Goal: Information Seeking & Learning: Learn about a topic

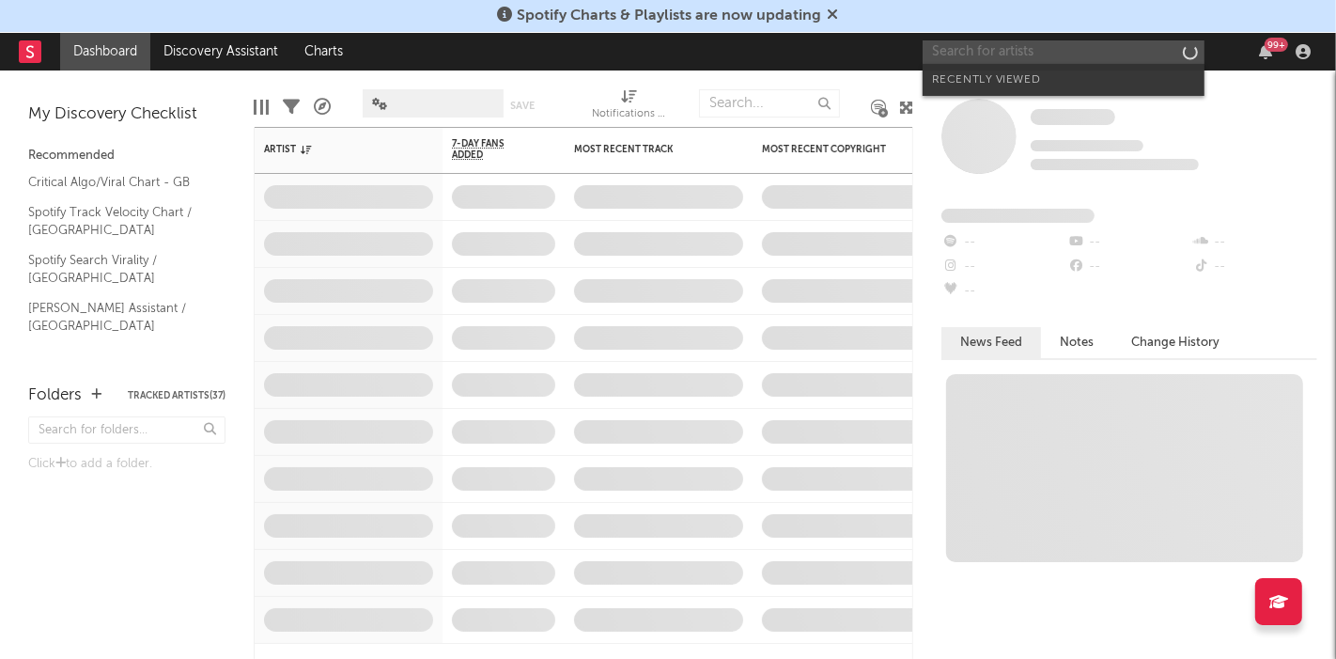
click at [955, 54] on input "text" at bounding box center [1064, 51] width 282 height 23
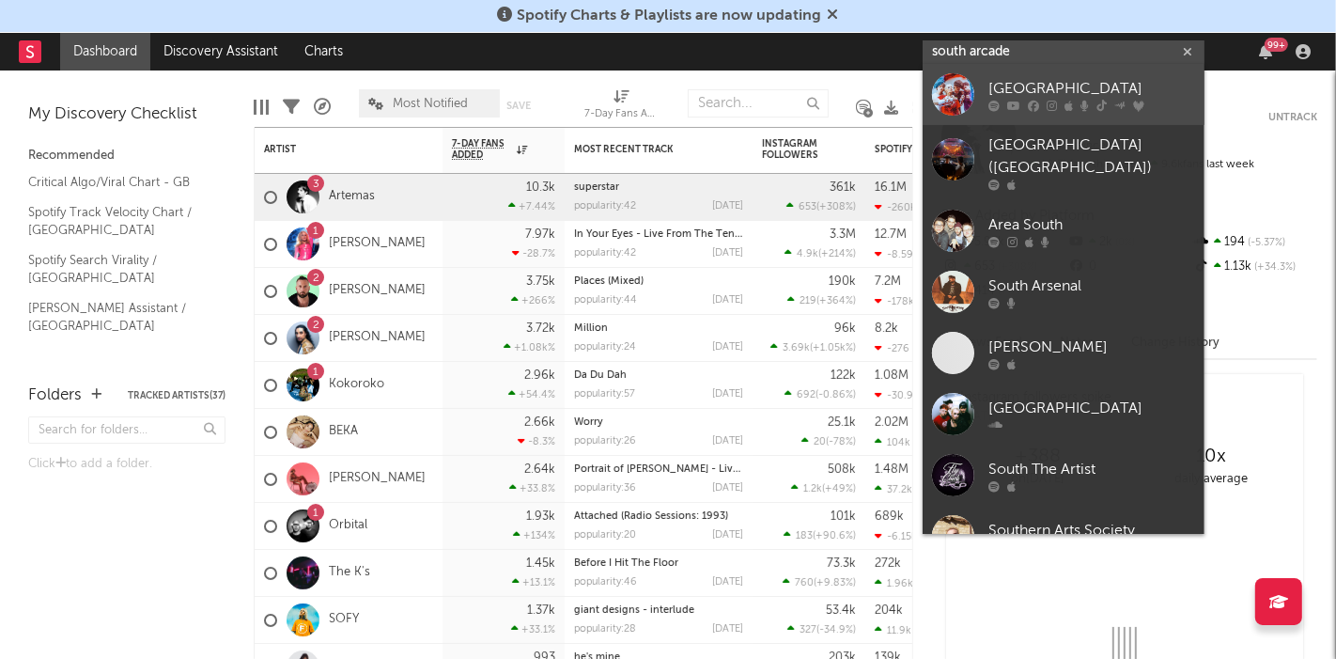
type input "south arcade"
click at [953, 96] on div at bounding box center [953, 94] width 42 height 42
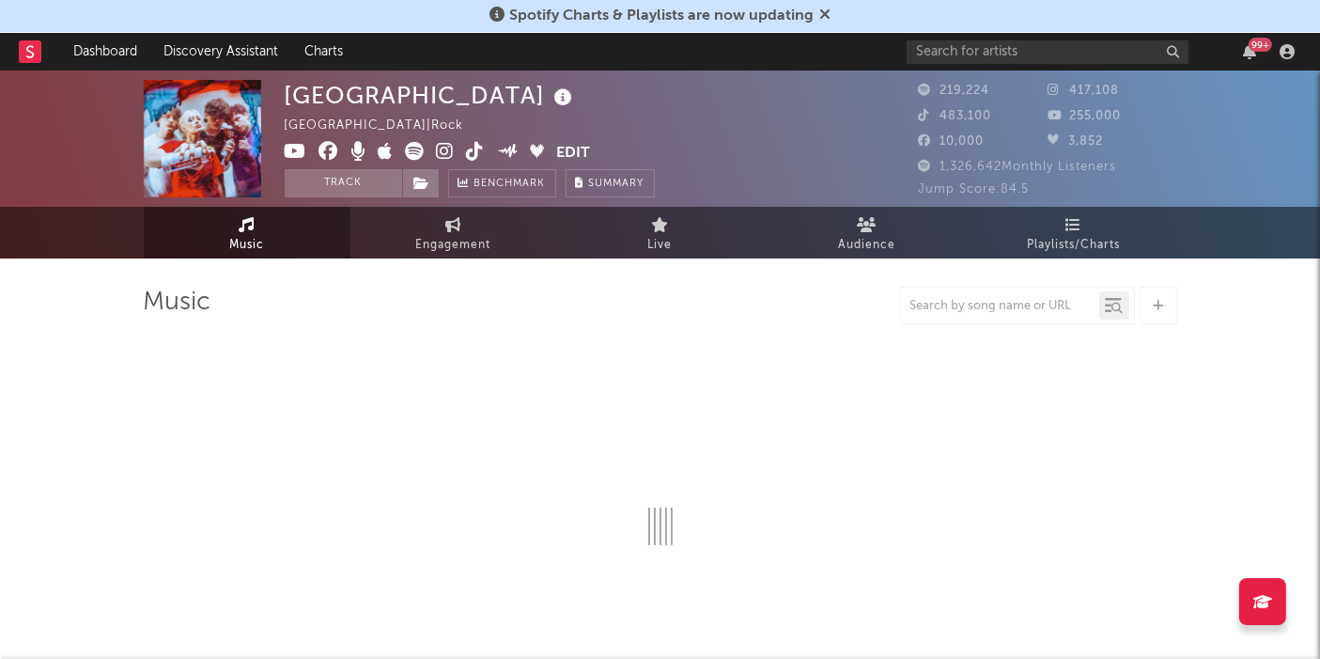
select select "6m"
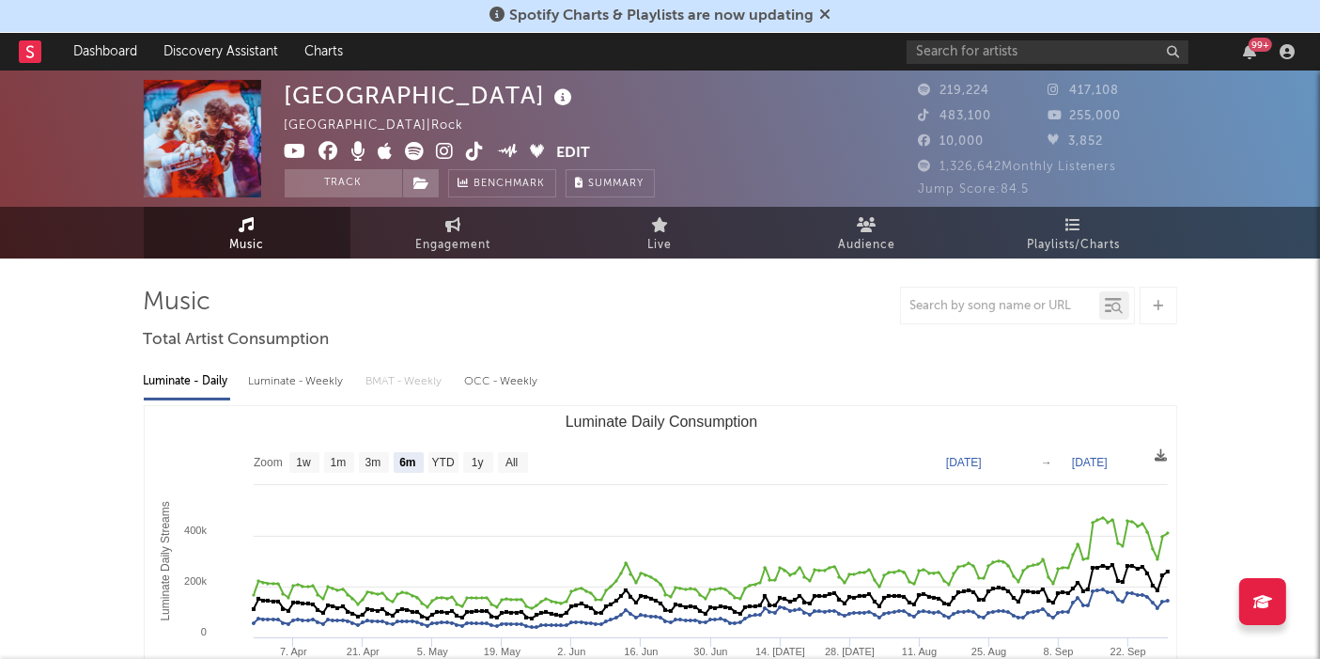
click at [917, 213] on link "Audience" at bounding box center [867, 233] width 207 height 52
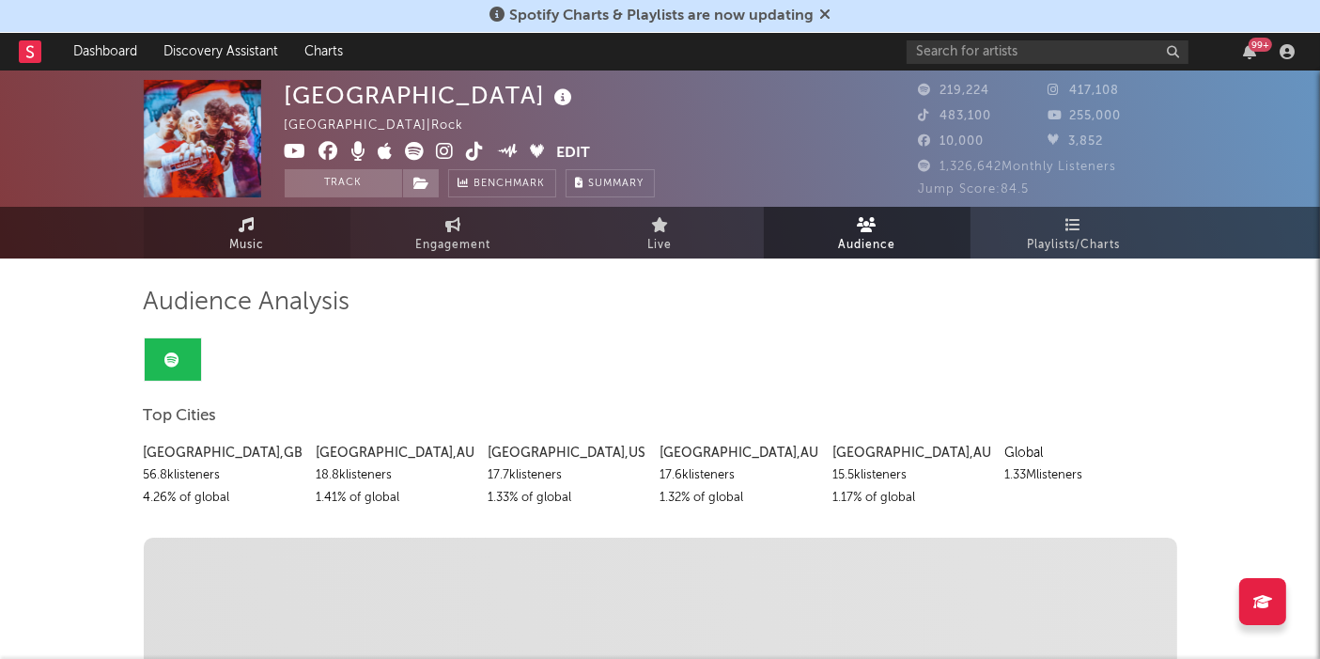
click at [273, 223] on link "Music" at bounding box center [247, 233] width 207 height 52
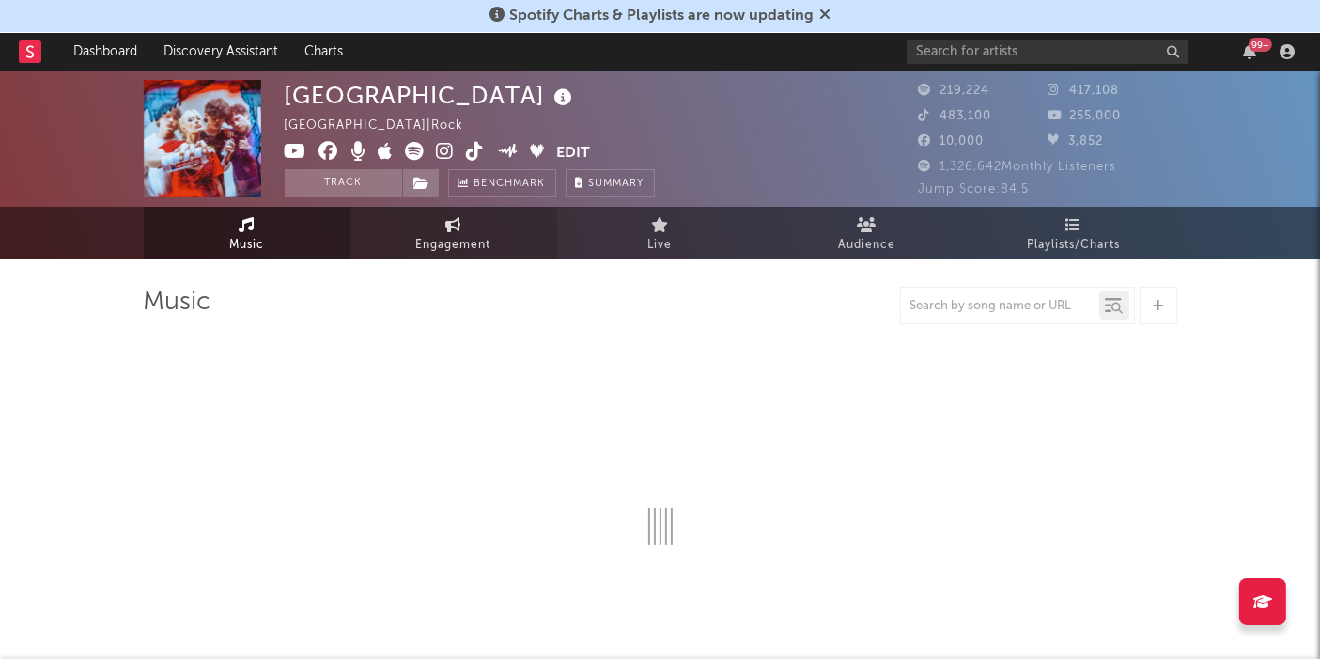
click at [424, 221] on link "Engagement" at bounding box center [453, 233] width 207 height 52
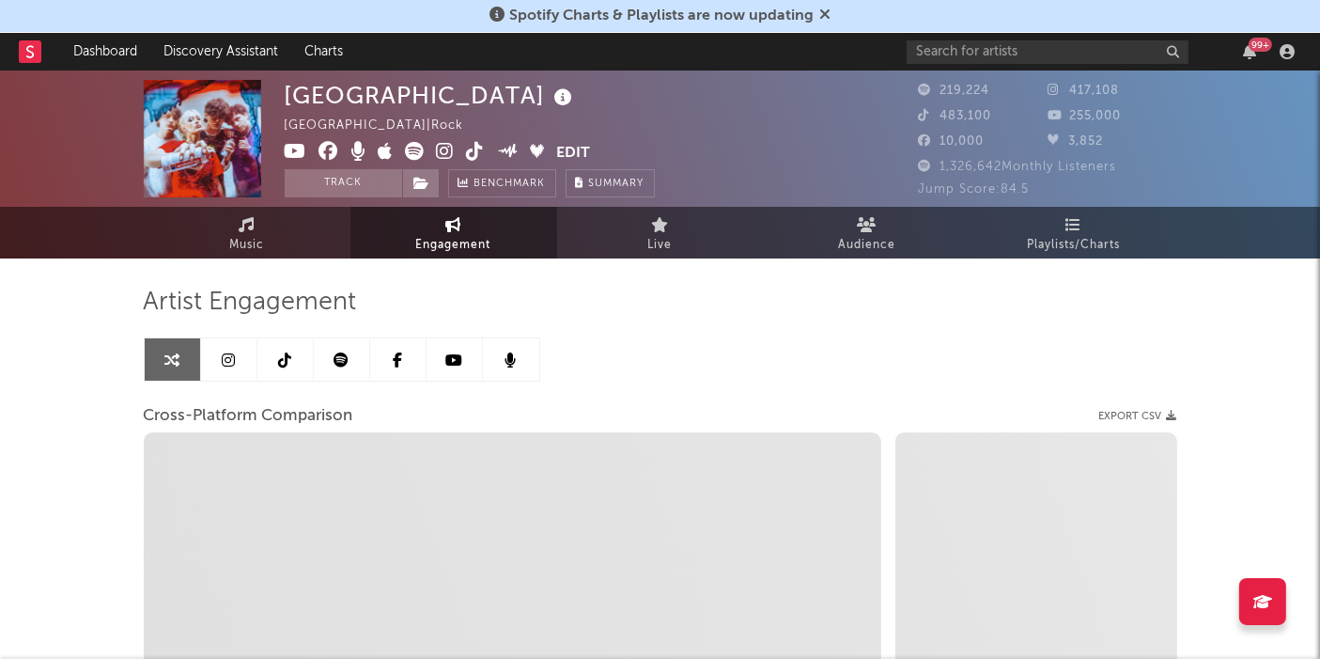
select select "1w"
select select "1m"
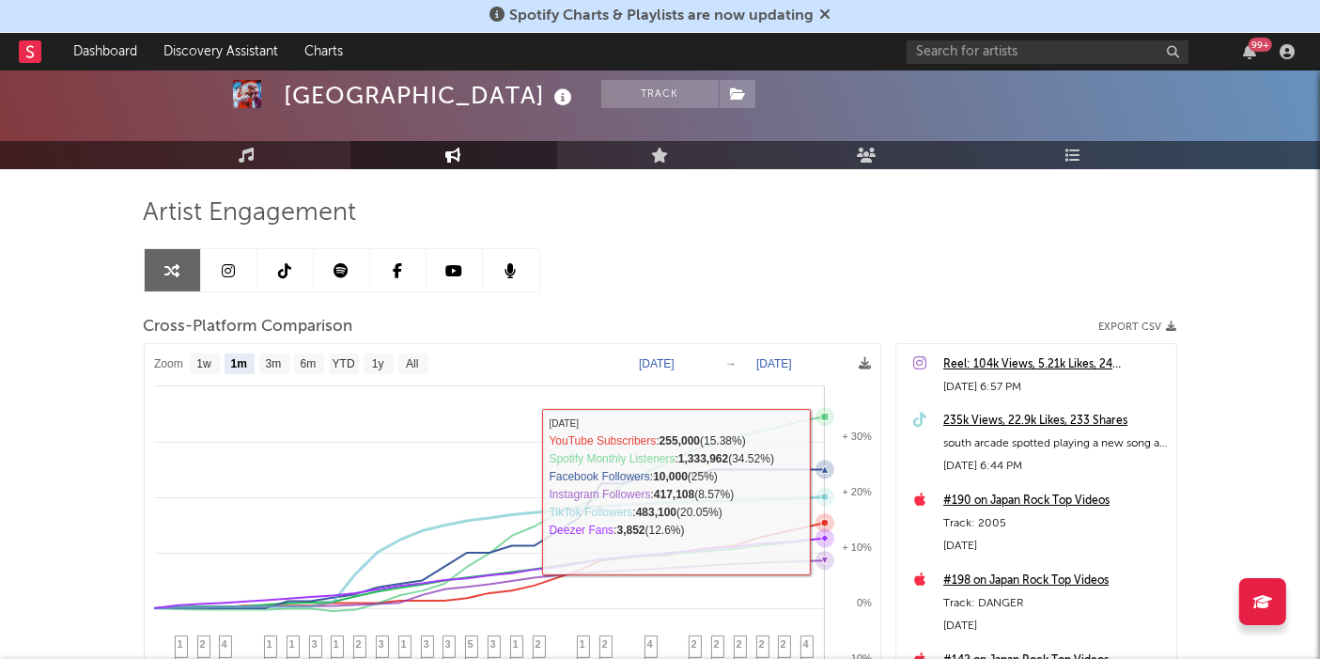
scroll to position [88, 0]
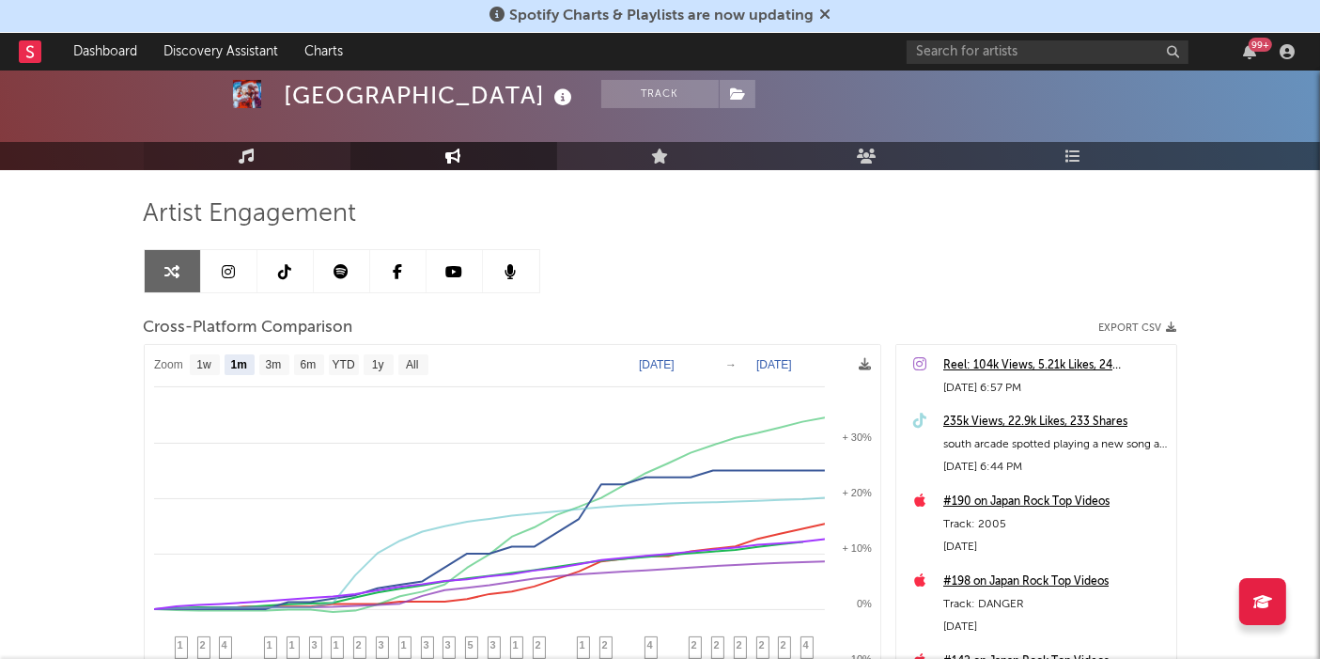
click at [272, 158] on link "Music" at bounding box center [247, 156] width 207 height 28
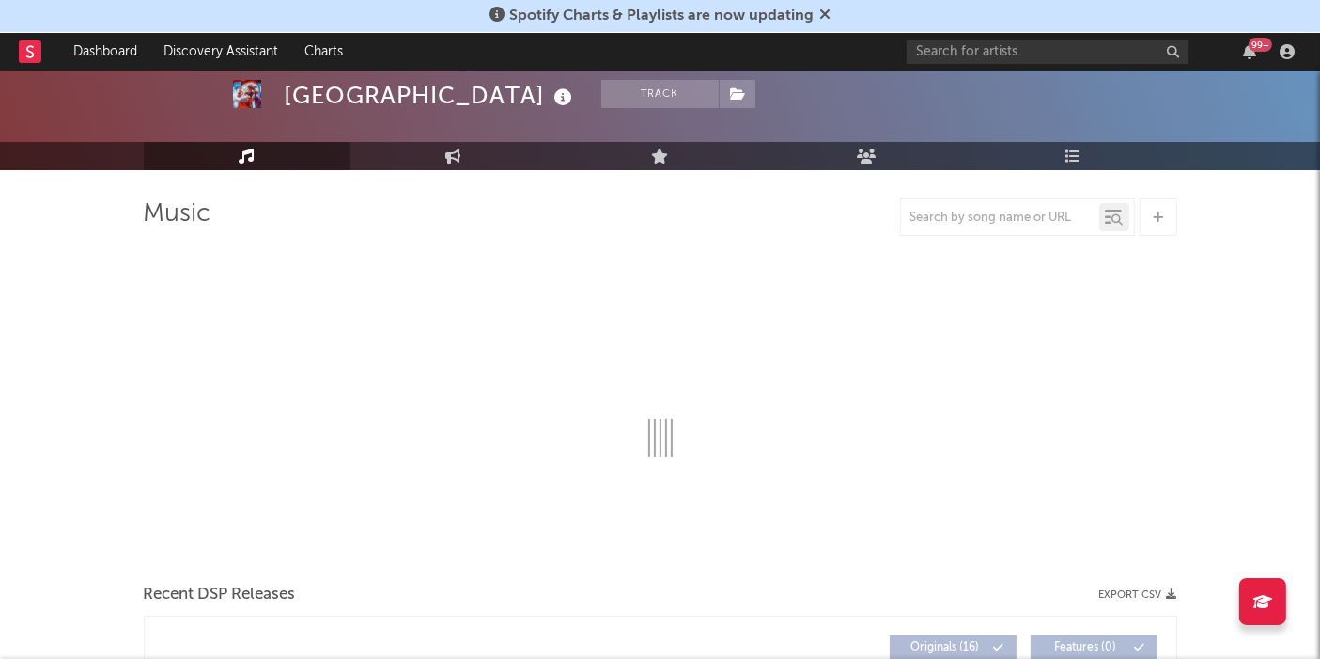
select select "6m"
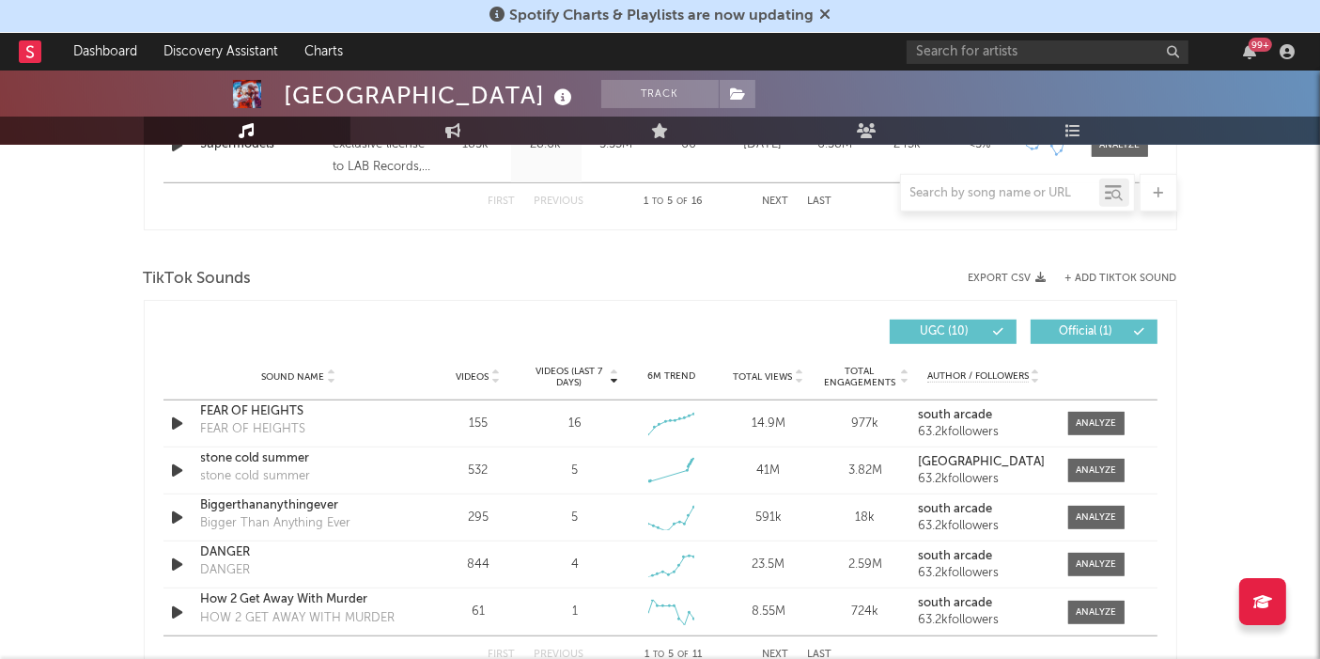
scroll to position [1203, 0]
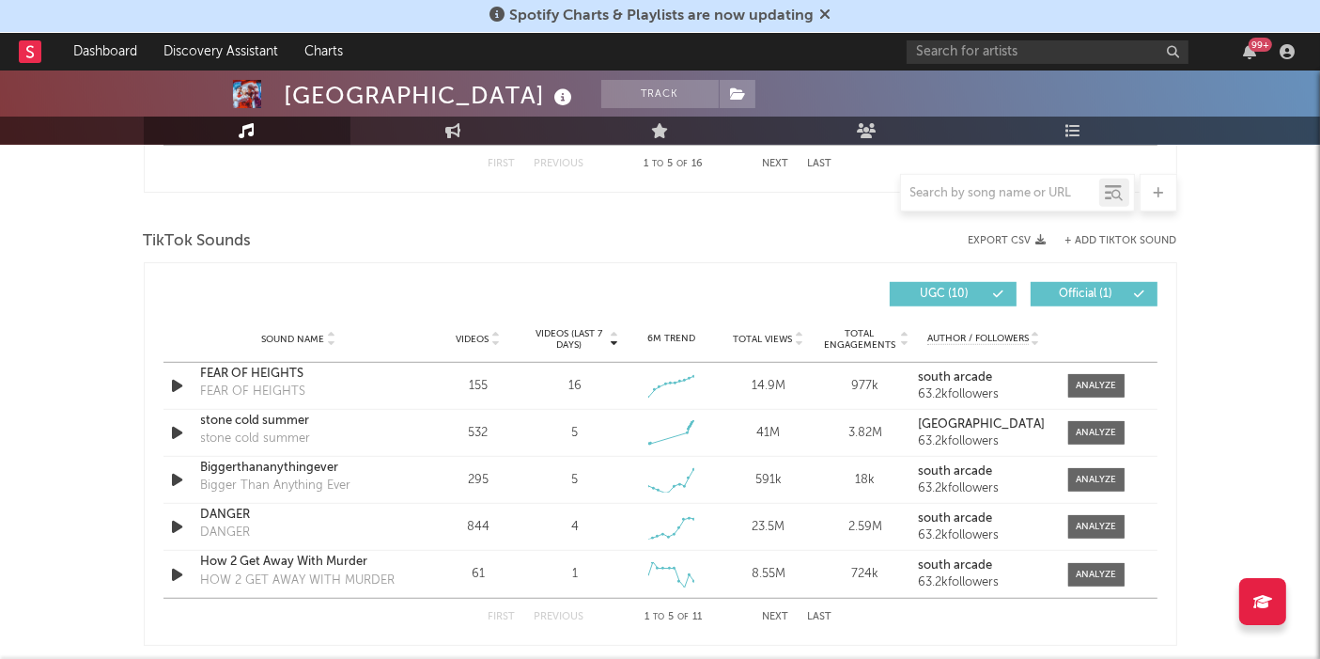
click at [1090, 430] on div at bounding box center [1096, 433] width 40 height 14
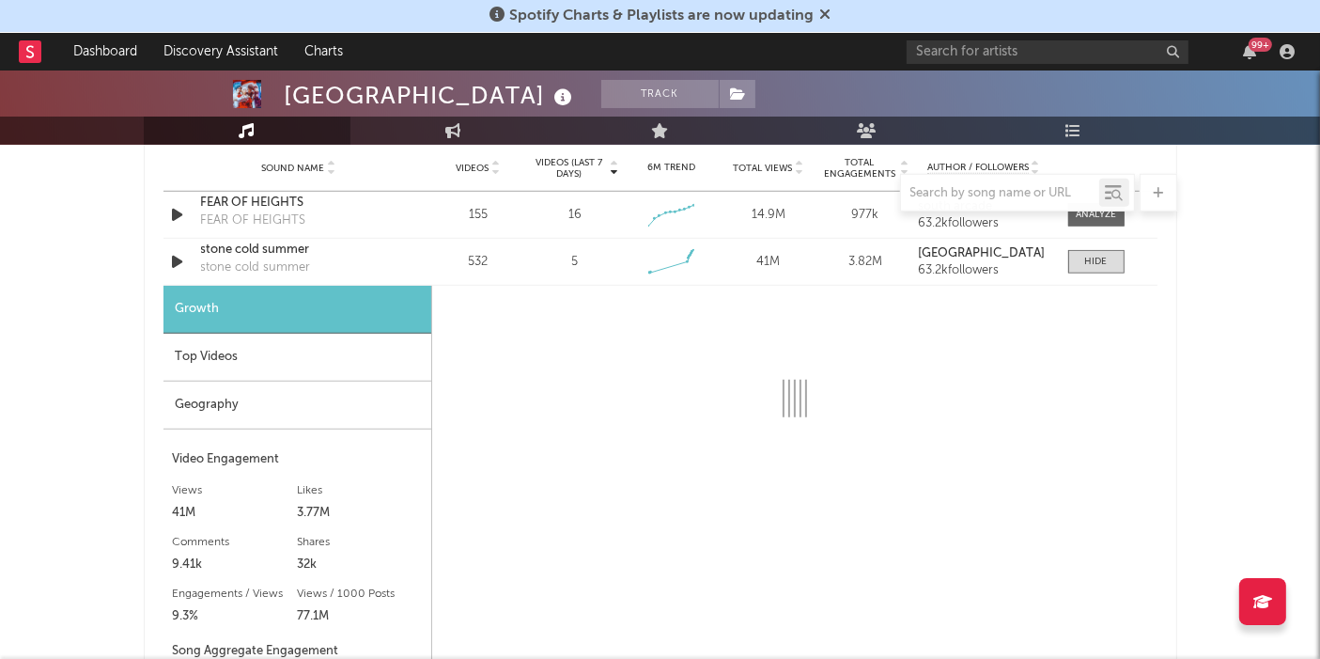
scroll to position [1374, 0]
select select "6m"
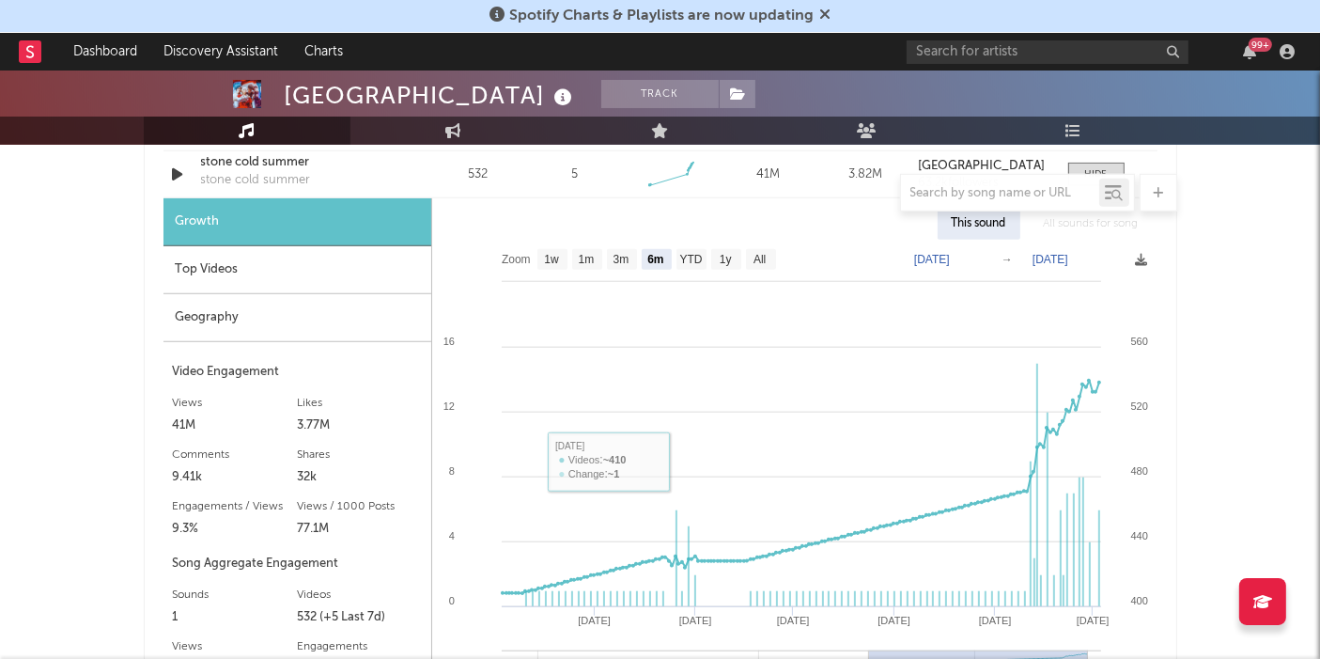
scroll to position [1452, 0]
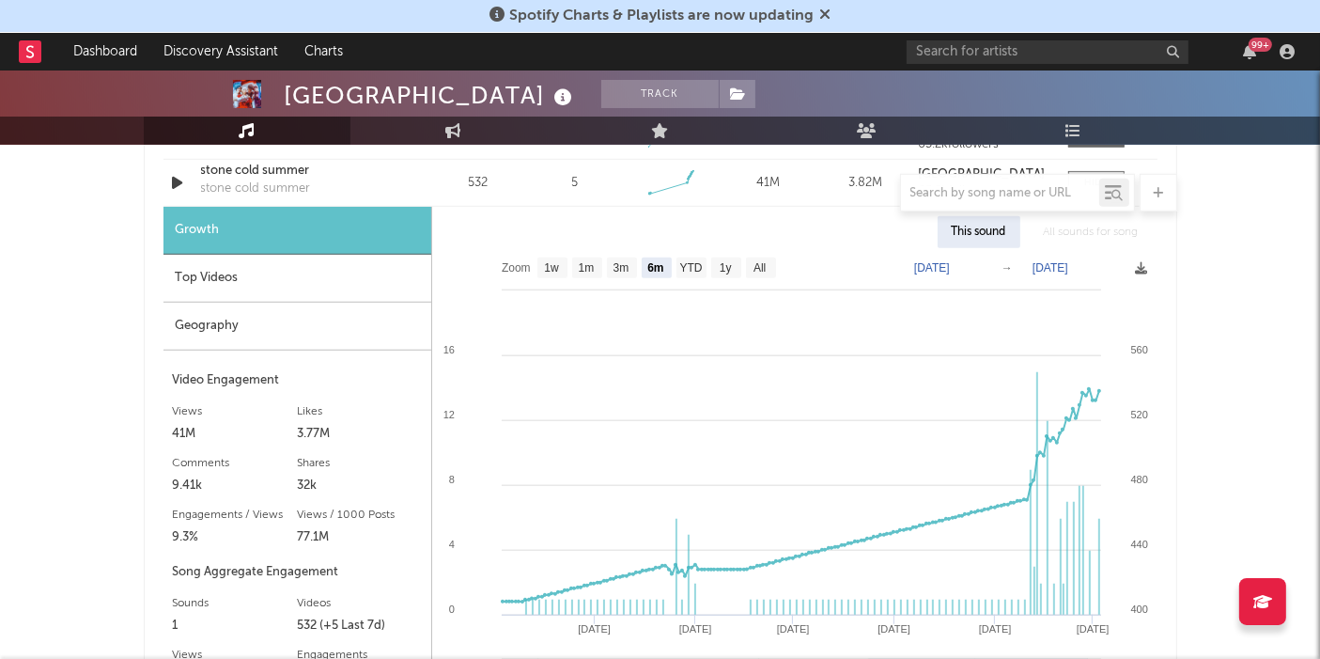
click at [279, 280] on div "Top Videos" at bounding box center [297, 279] width 268 height 48
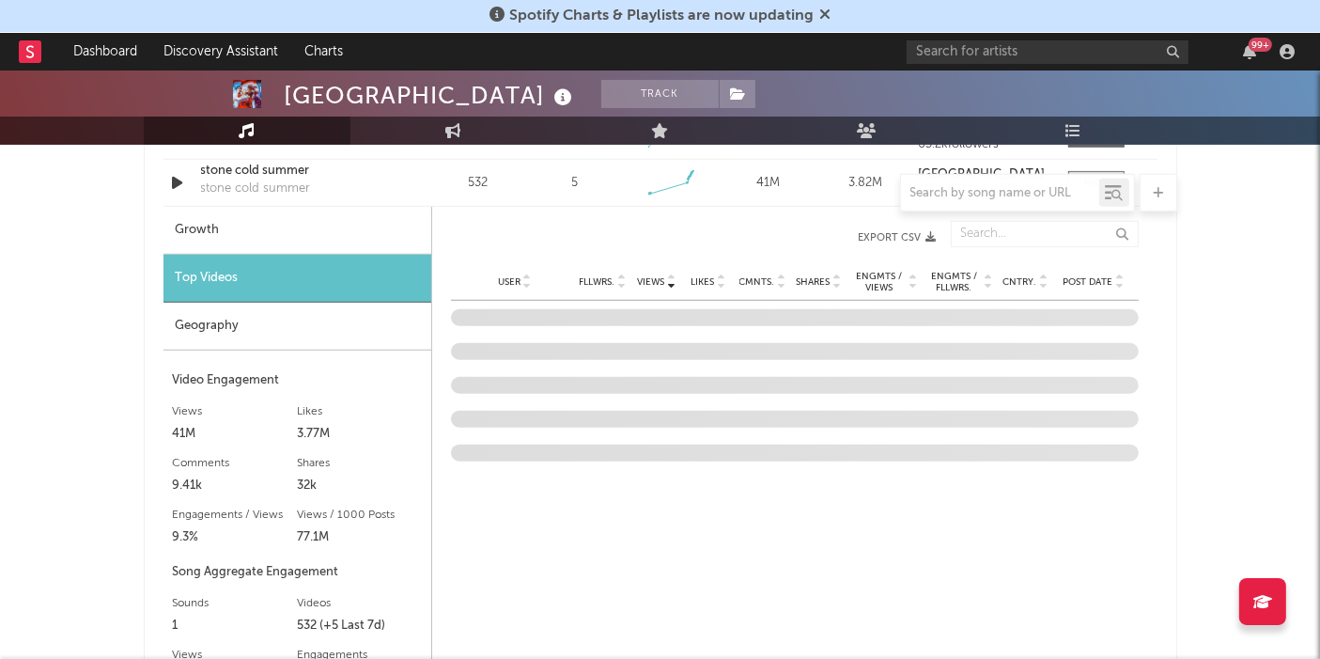
click at [241, 308] on div "Geography" at bounding box center [297, 327] width 268 height 48
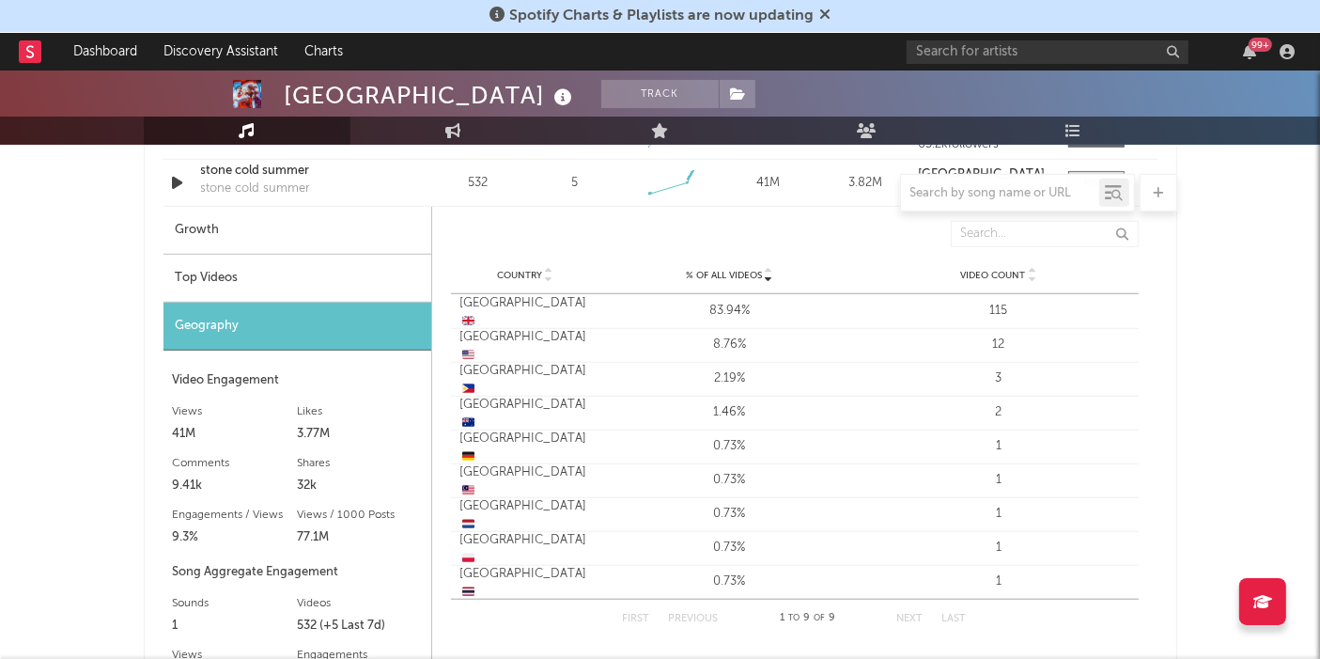
click at [243, 203] on div at bounding box center [660, 193] width 1033 height 38
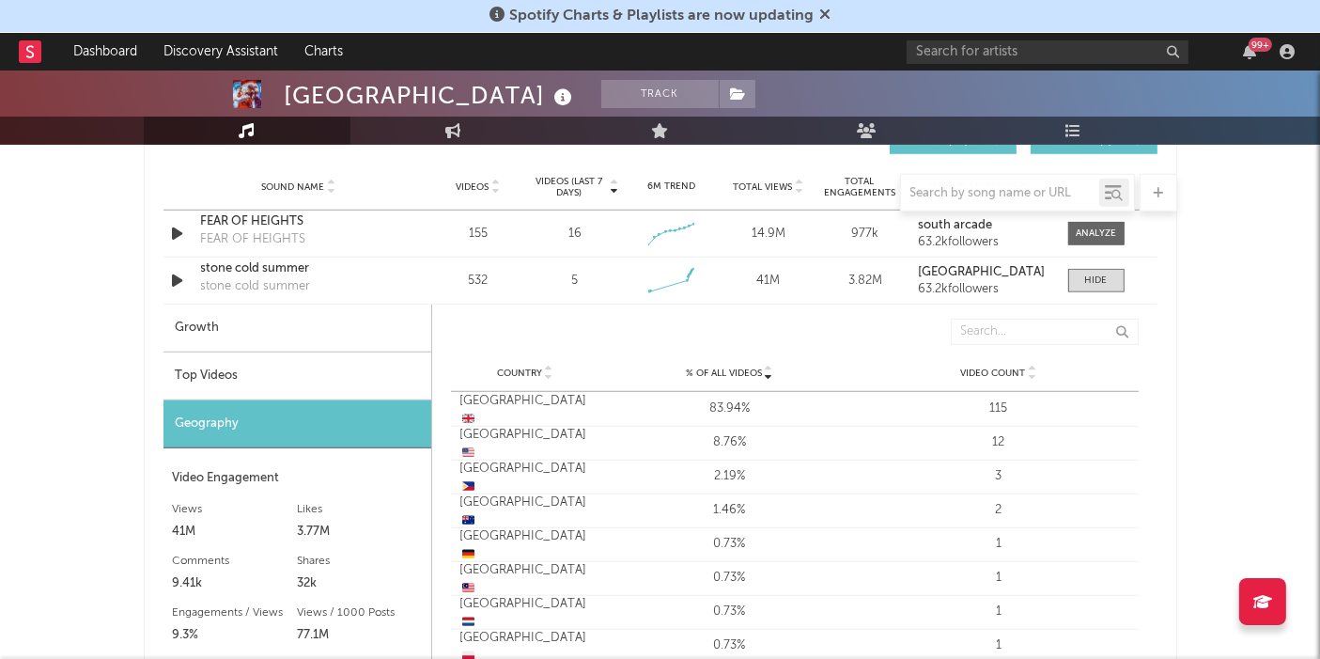
scroll to position [1359, 0]
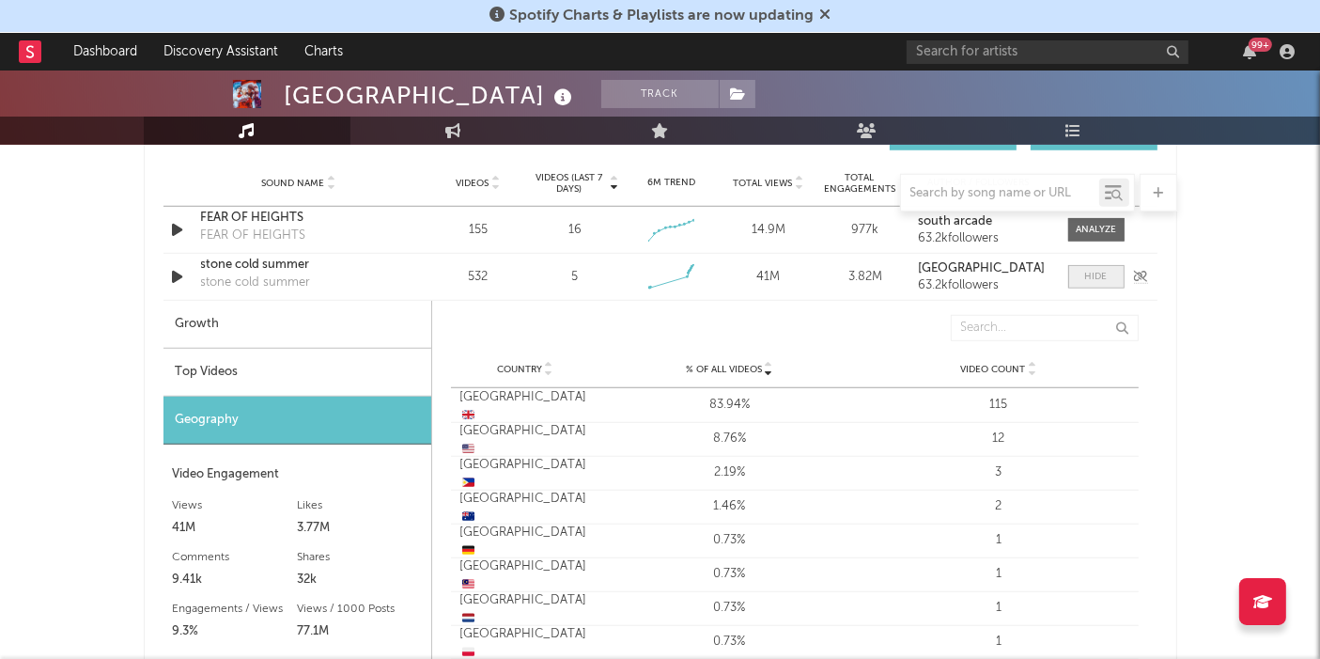
click at [1088, 277] on div at bounding box center [1096, 277] width 23 height 14
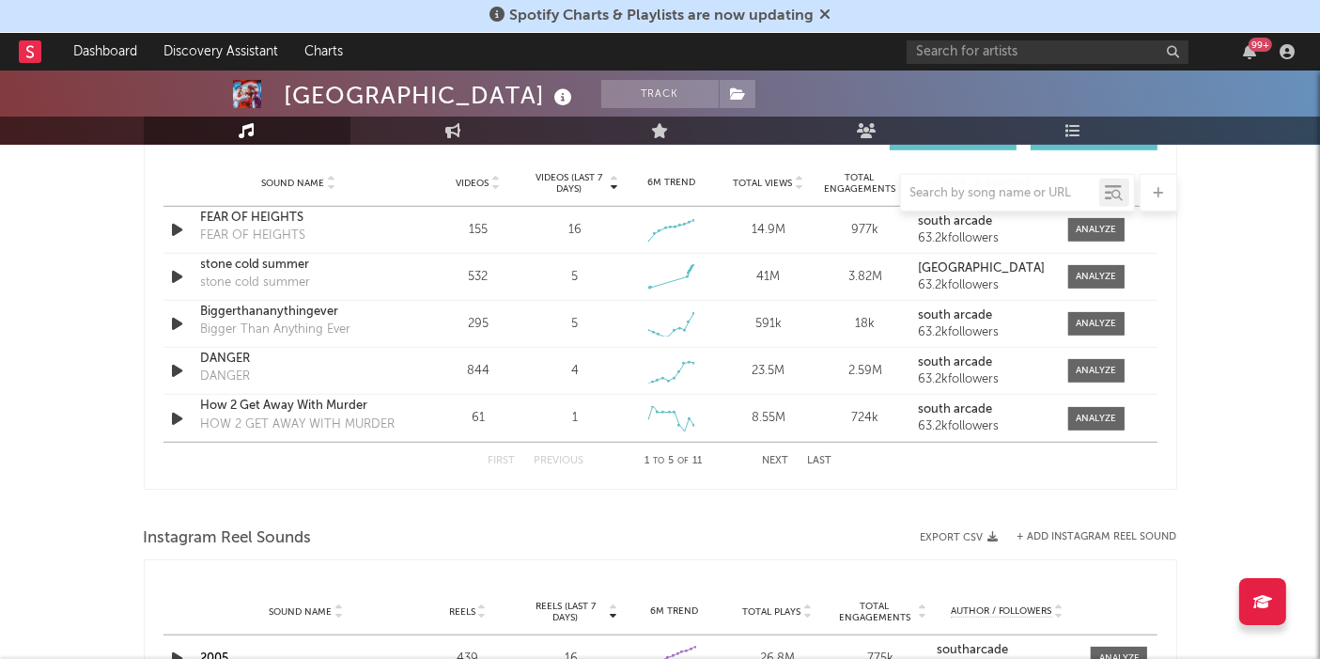
scroll to position [0, 0]
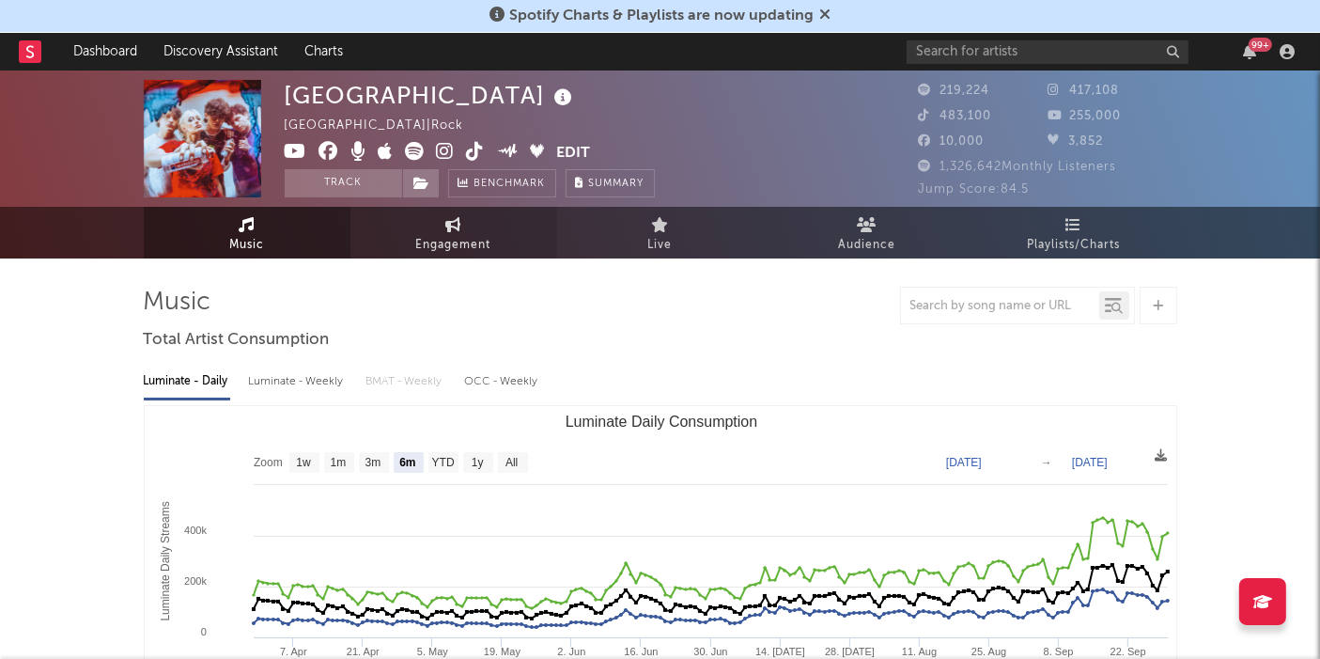
click at [467, 242] on span "Engagement" at bounding box center [453, 245] width 75 height 23
select select "1w"
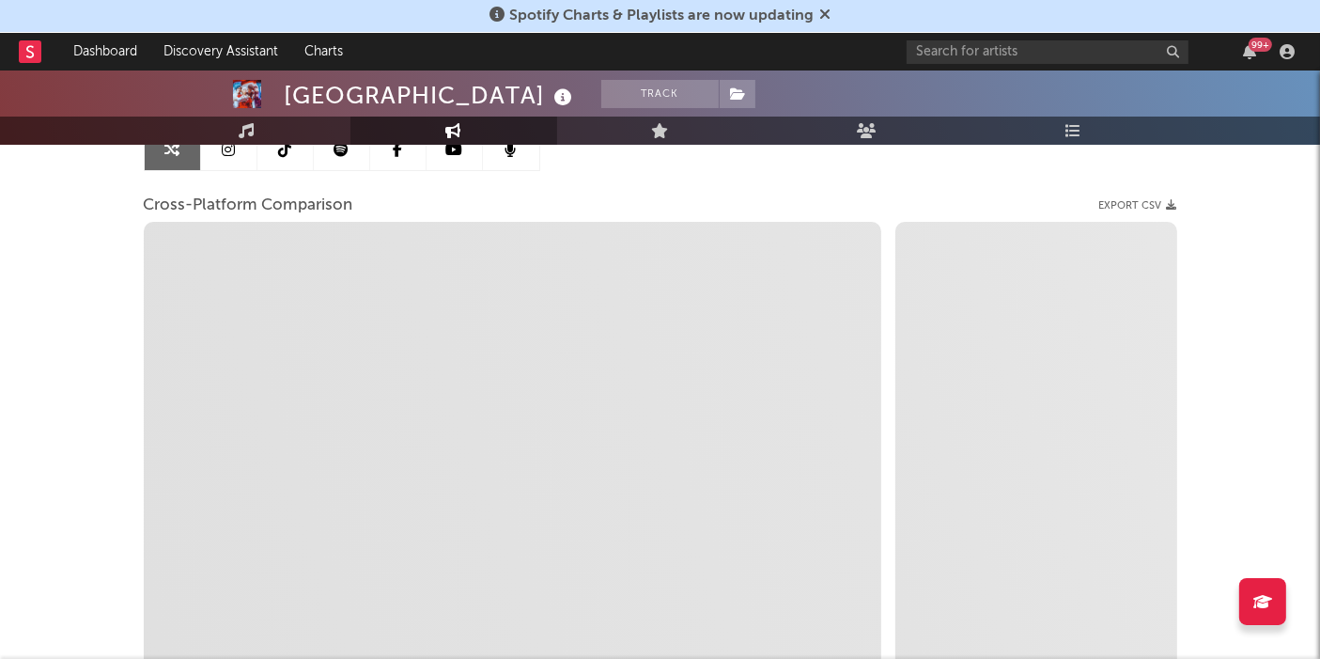
scroll to position [233, 0]
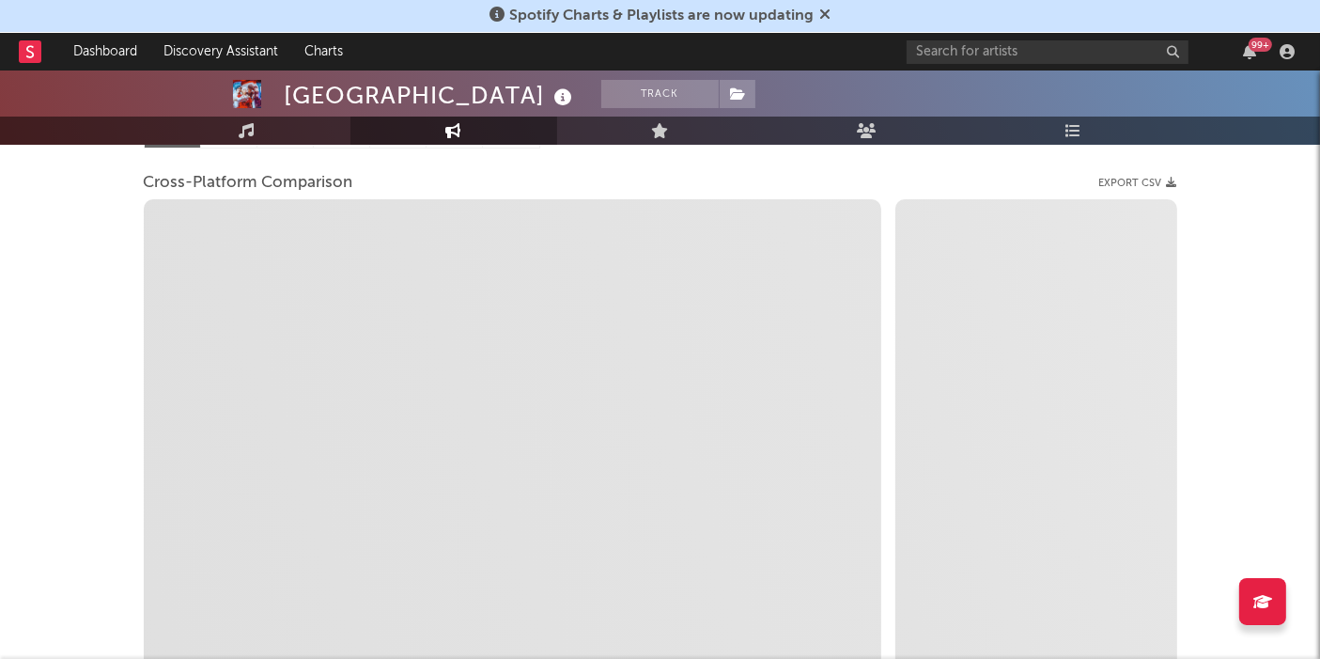
select select "1m"
